Goal: Task Accomplishment & Management: Manage account settings

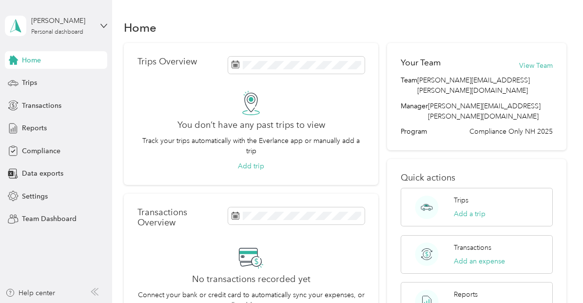
click at [76, 37] on div "[PERSON_NAME] Personal dashboard" at bounding box center [56, 26] width 102 height 34
click at [53, 82] on div "Team dashboard" at bounding box center [163, 77] width 302 height 17
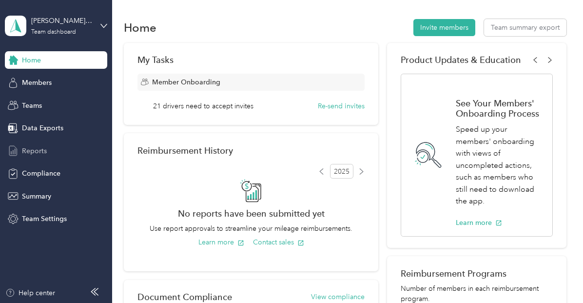
click at [49, 146] on div "Reports" at bounding box center [56, 151] width 102 height 18
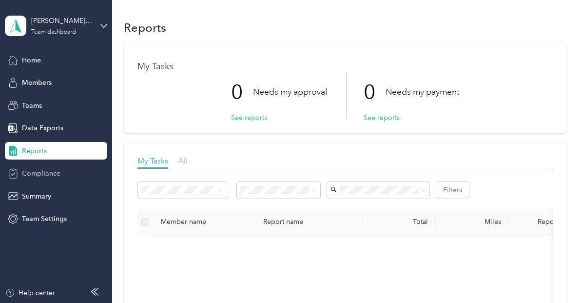
click at [47, 170] on span "Compliance" at bounding box center [41, 173] width 38 height 10
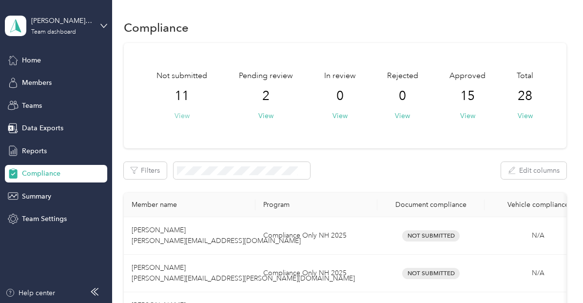
click at [180, 115] on button "View" at bounding box center [181, 116] width 15 height 10
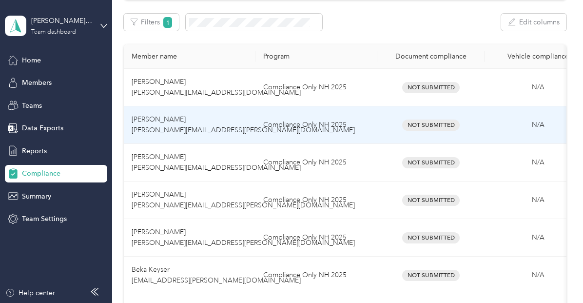
scroll to position [149, 0]
